Goal: Complete application form

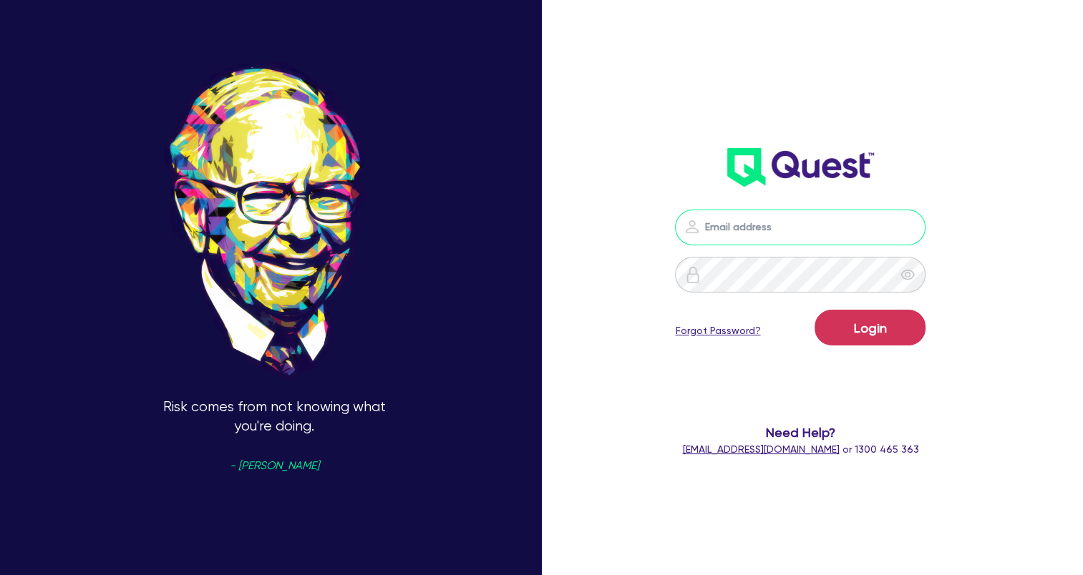
type input "[EMAIL_ADDRESS][DOMAIN_NAME]"
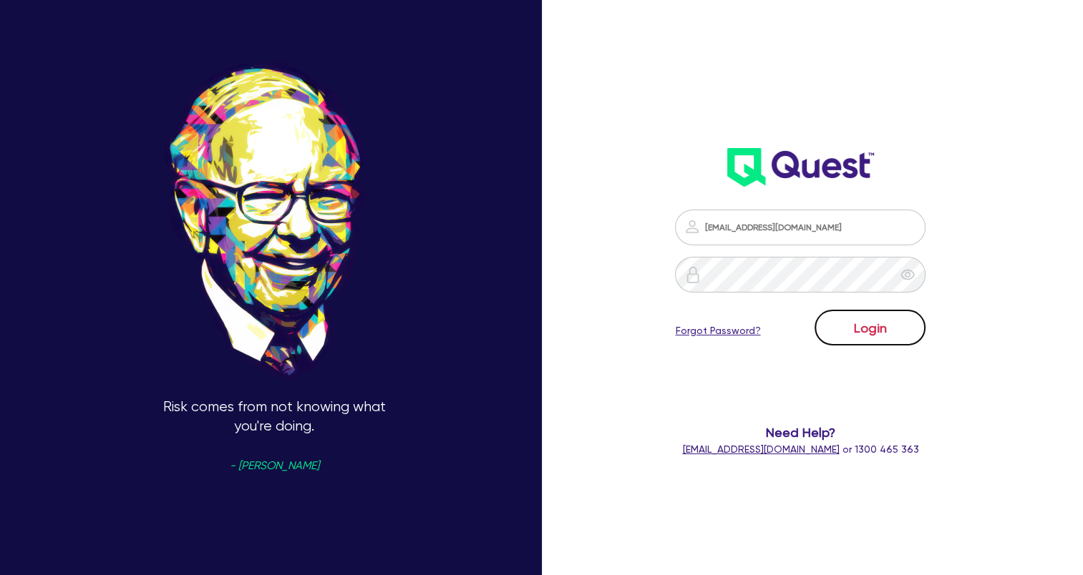
click at [866, 329] on button "Login" at bounding box center [870, 328] width 111 height 36
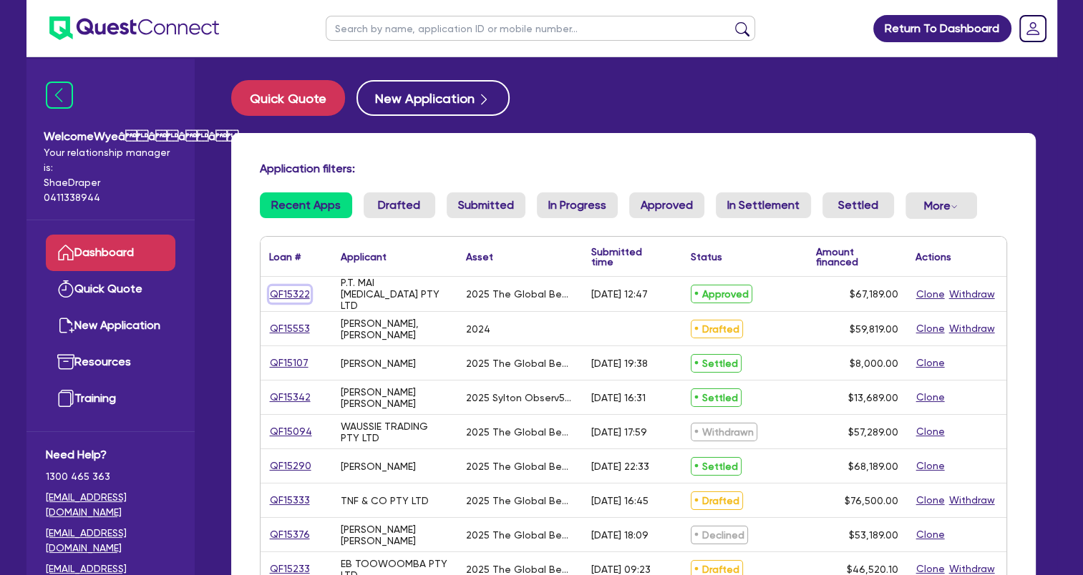
click at [283, 291] on link "QF15322" at bounding box center [290, 294] width 42 height 16
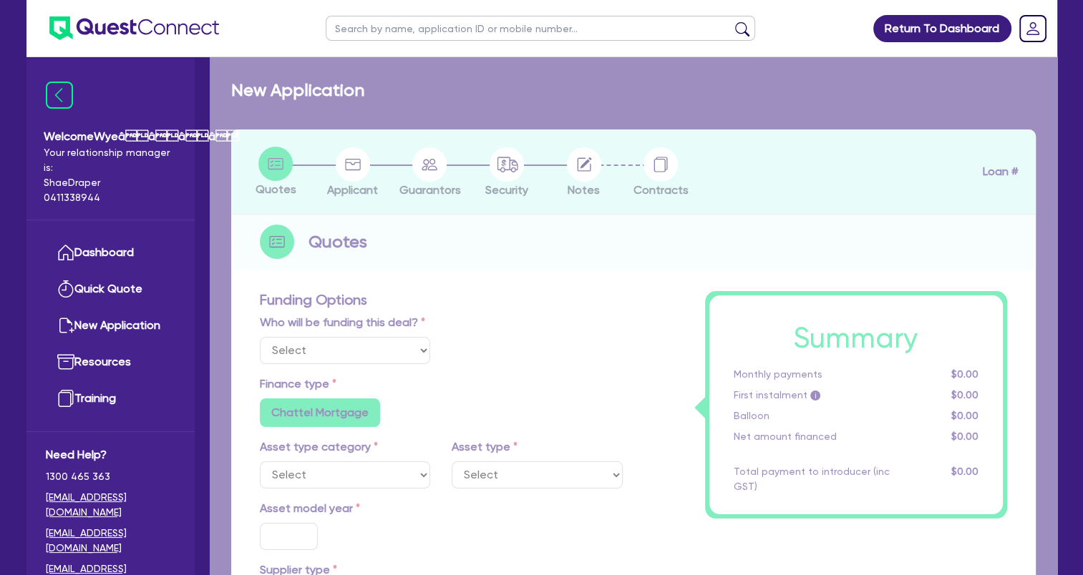
select select "Quest Finance - Own Book"
select select "TERTIARY_ASSETS"
type input "2025"
radio input "true"
type input "68,189"
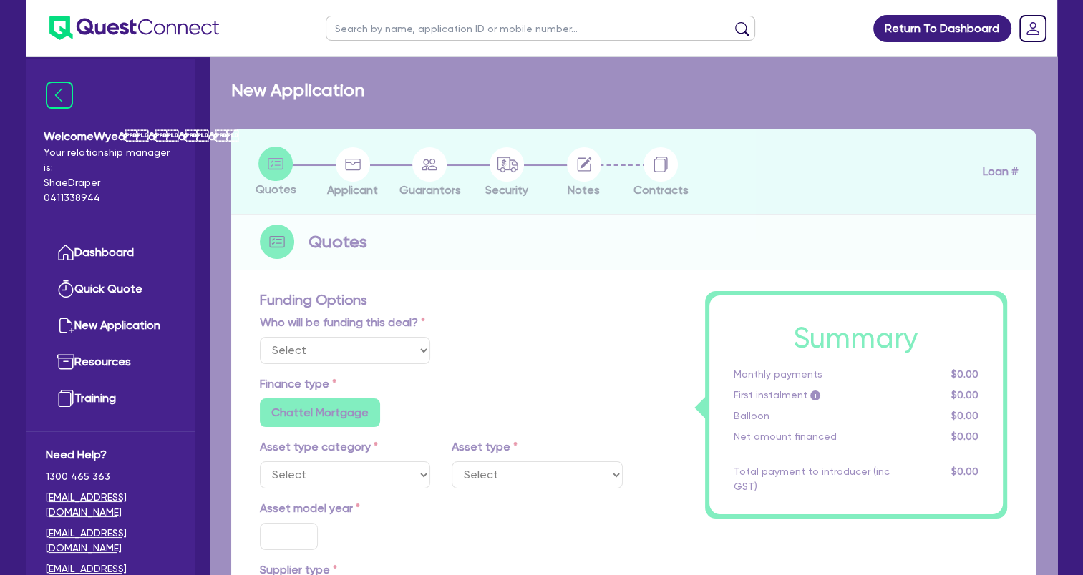
type input "1,000"
type input "4"
type input "2,687.56"
type input "17.95"
select select "BEAUTY_EQUIPMENT"
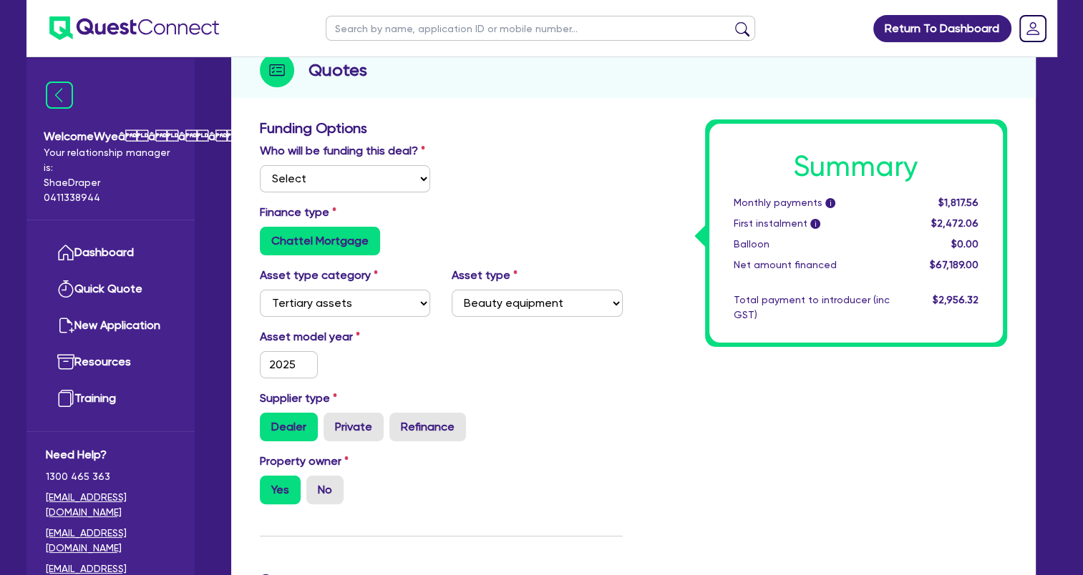
scroll to position [143, 0]
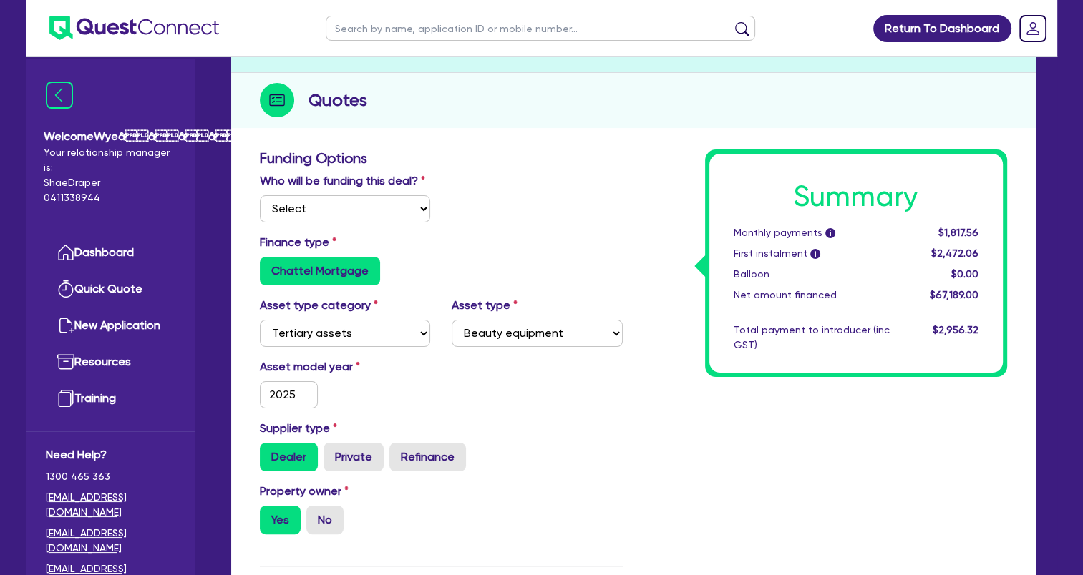
click at [916, 106] on div "Quotes" at bounding box center [633, 100] width 805 height 55
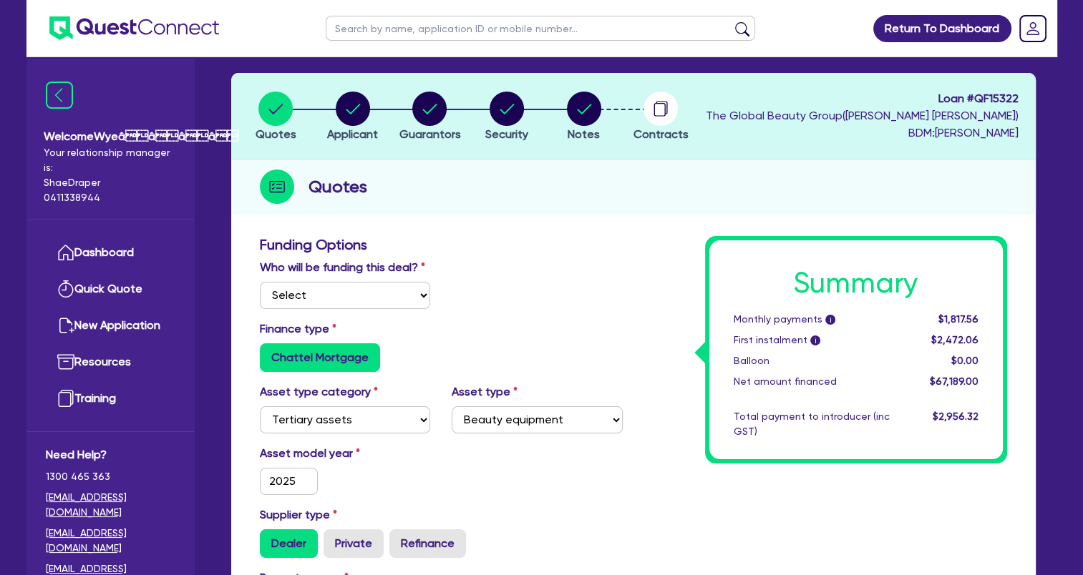
scroll to position [0, 0]
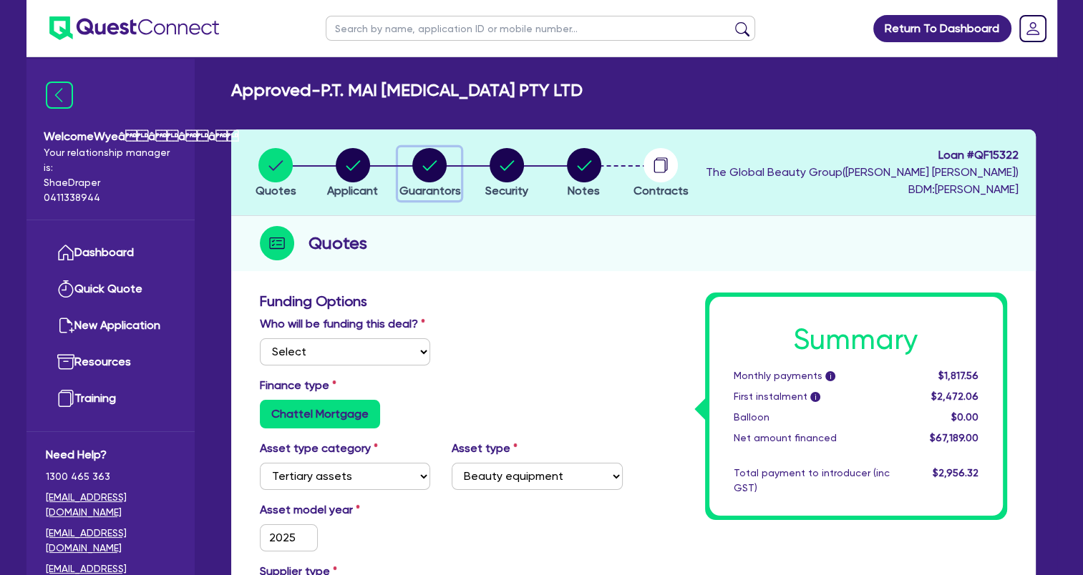
click at [421, 172] on circle "button" at bounding box center [429, 165] width 34 height 34
select select "MRS"
select select "[GEOGRAPHIC_DATA]"
select select "MARRIED"
select select "CASH"
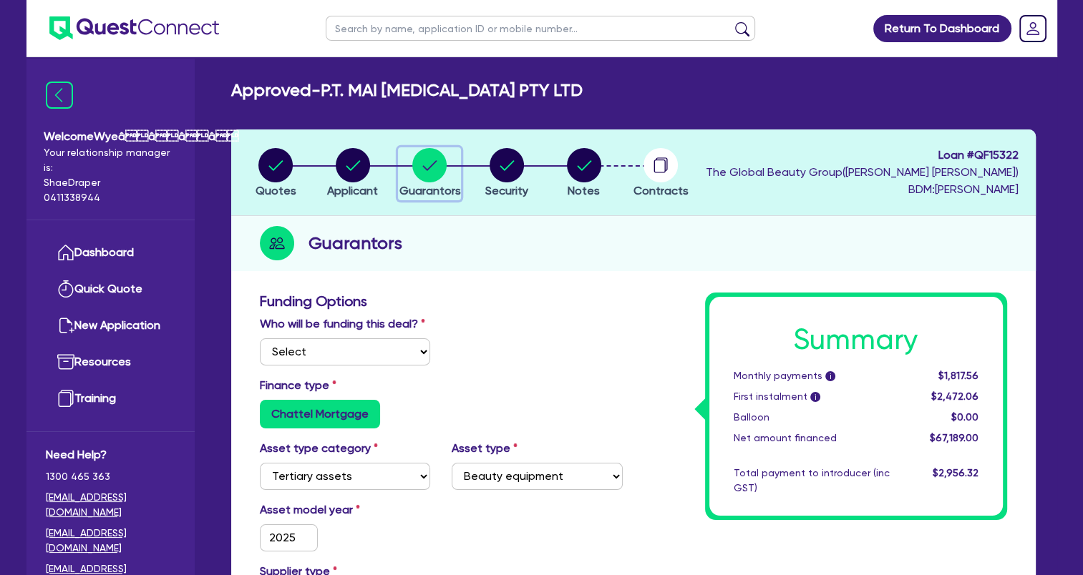
select select "PROPERTY"
select select "INVESTMENT_PROPERTY"
select select "HOUSEHOLD_PERSONAL"
select select "VEHICLE"
select select "INVESTMENT_PROPERTY_LOAN"
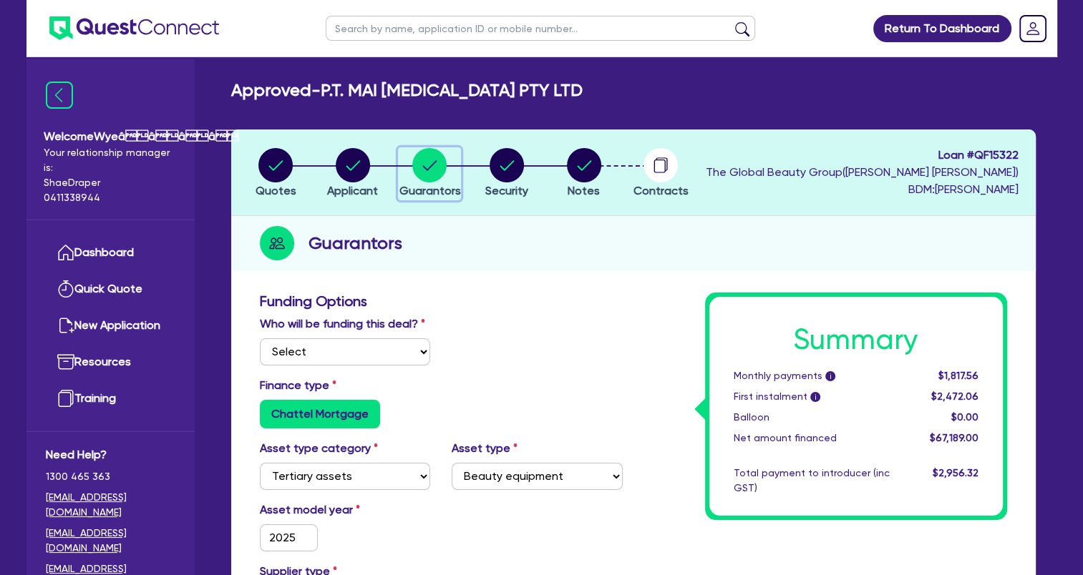
select select "MR"
select select "[GEOGRAPHIC_DATA]"
select select "MARRIED"
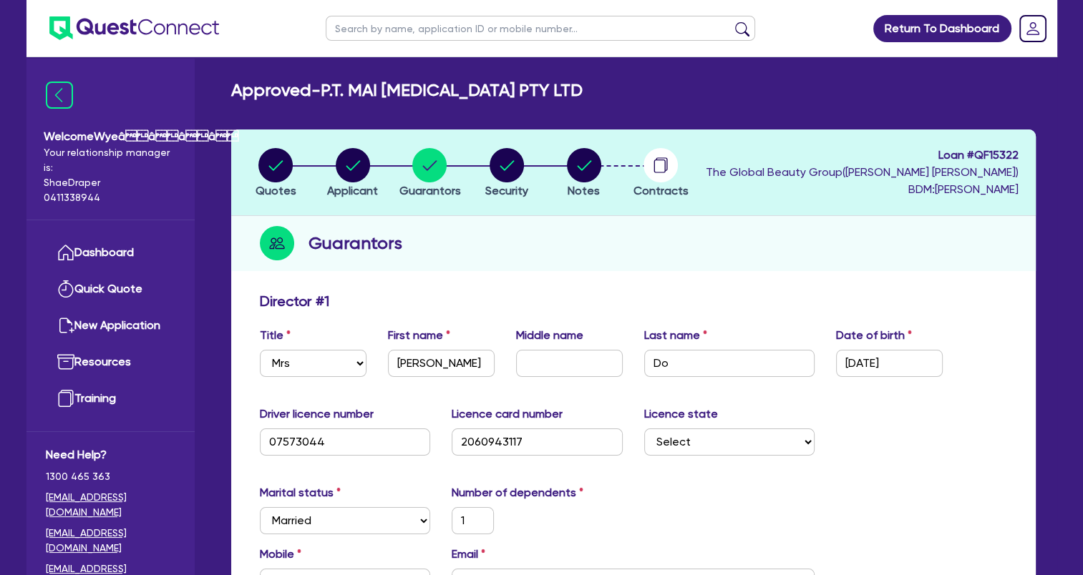
click at [941, 427] on div "Driver licence number [DRIVERS_LICENSE_NUMBER] Licence card number [DRIVERS_LIC…" at bounding box center [633, 437] width 769 height 62
